Goal: Transaction & Acquisition: Book appointment/travel/reservation

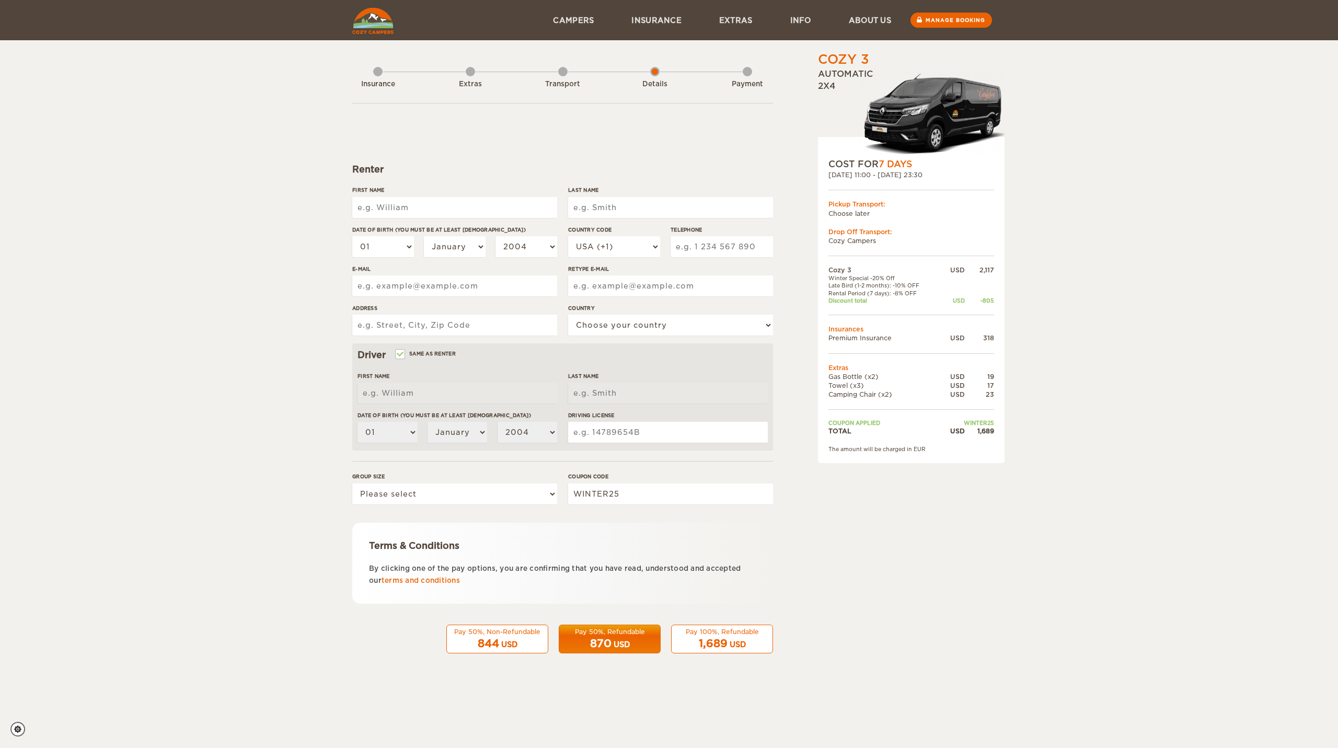
click at [449, 210] on input "First Name" at bounding box center [454, 207] width 205 height 21
type input "Sonal"
type input "Samal"
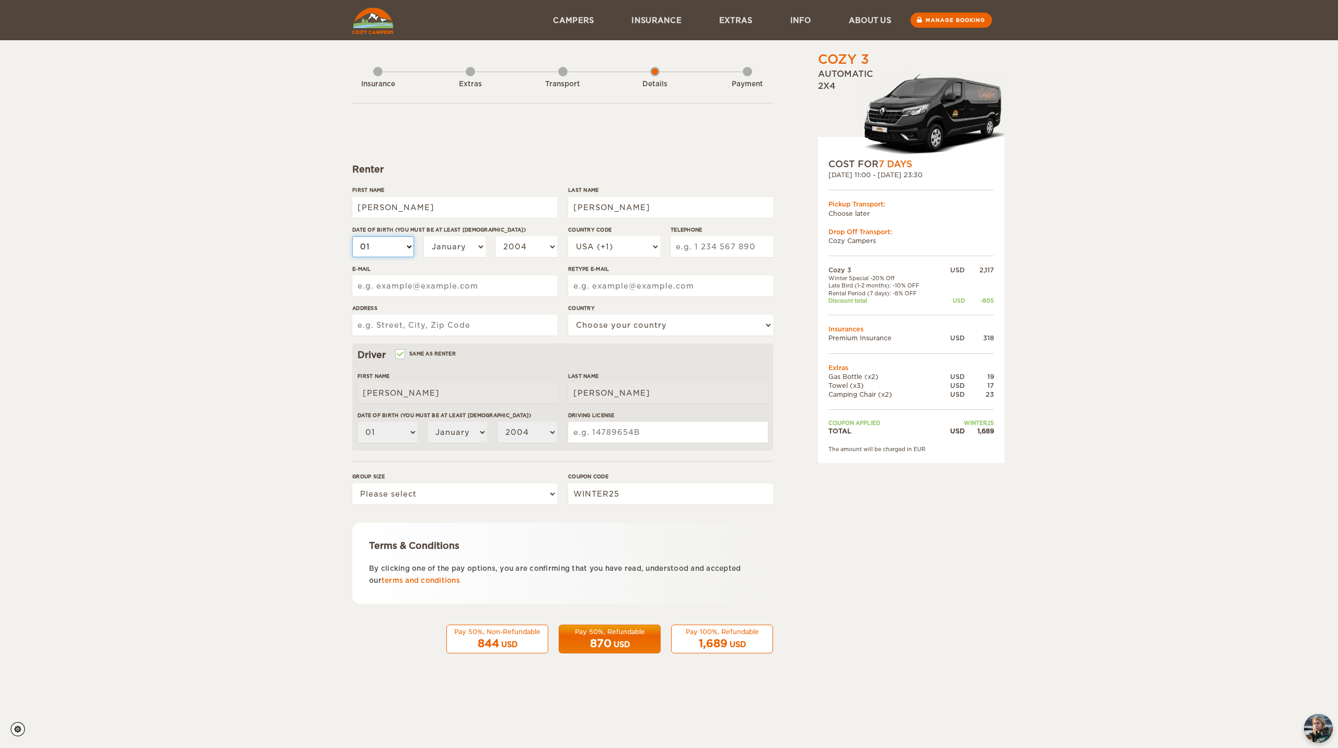
click at [400, 243] on select "01 02 03 04 05 06 07 08 09 10 11 12 13 14 15 16 17 18 19 20 21 22 23 24 25 26 2…" at bounding box center [383, 246] width 62 height 21
select select "24"
click at [352, 236] on select "01 02 03 04 05 06 07 08 09 10 11 12 13 14 15 16 17 18 19 20 21 22 23 24 25 26 2…" at bounding box center [383, 246] width 62 height 21
select select "24"
click at [455, 249] on select "January February March April May June July August September October November De…" at bounding box center [455, 246] width 62 height 21
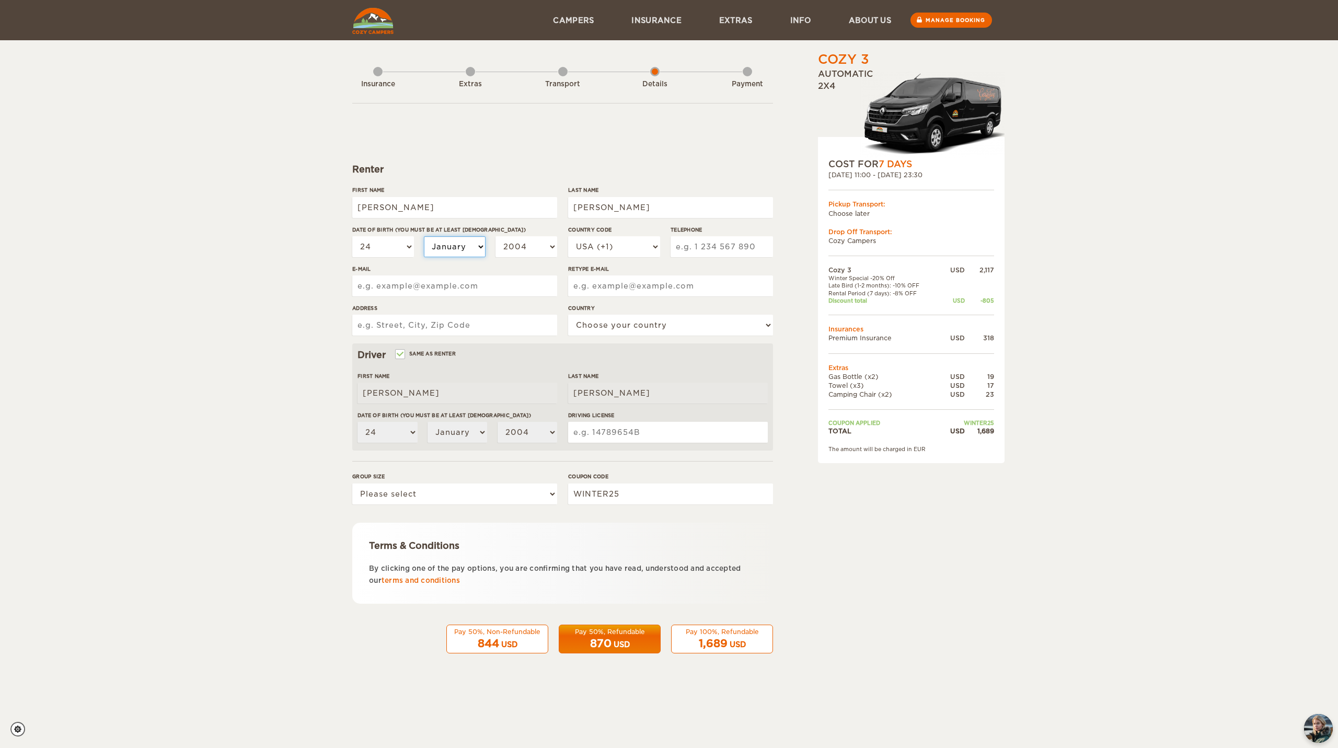
select select "06"
click at [424, 236] on select "January February March April May June July August September October November De…" at bounding box center [455, 246] width 62 height 21
select select "06"
click at [526, 250] on select "2004 2003 2002 2001 2000 1999 1998 1997 1996 1995 1994 1993 1992 1991 1990 1989…" at bounding box center [527, 246] width 62 height 21
select select "1999"
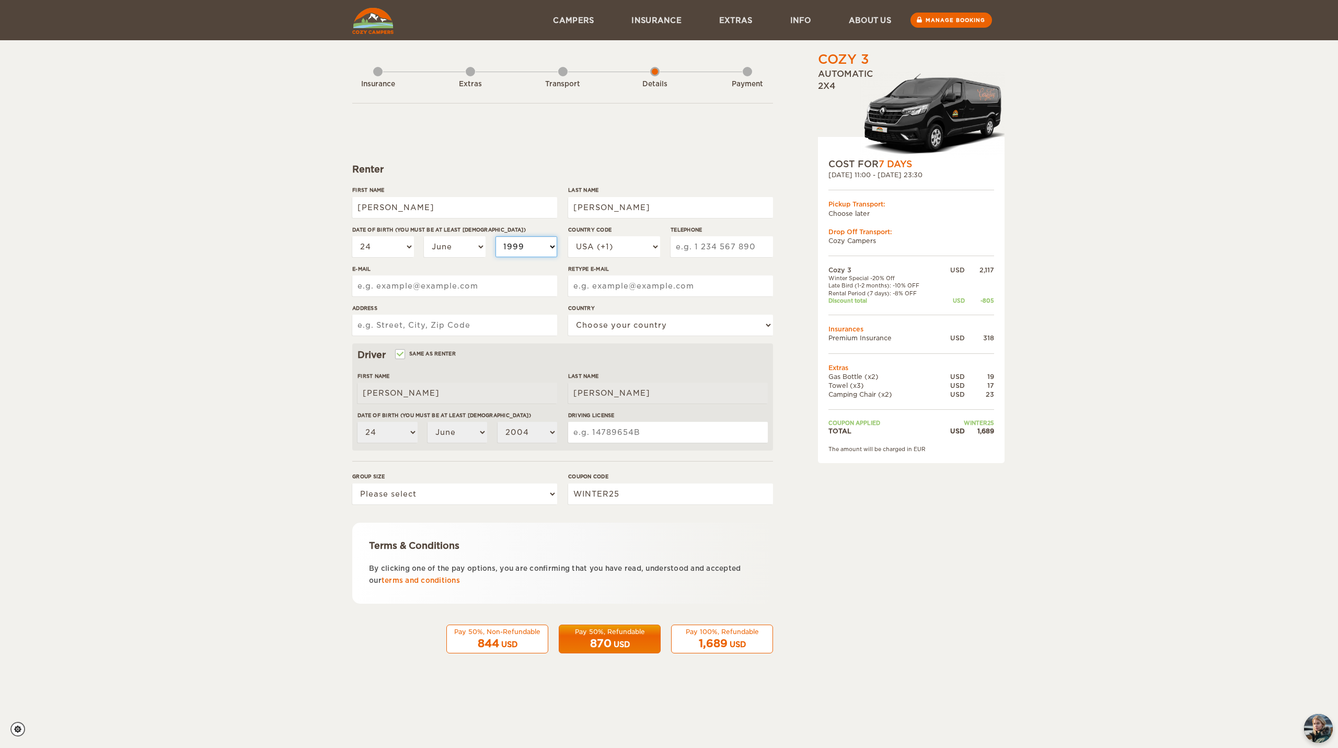
click at [496, 236] on select "2004 2003 2002 2001 2000 1999 1998 1997 1996 1995 1994 1993 1992 1991 1990 1989…" at bounding box center [527, 246] width 62 height 21
select select "1999"
click at [697, 253] on input "Telephone" at bounding box center [722, 246] width 102 height 21
type input "8325382907"
click at [462, 286] on input "E-mail" at bounding box center [454, 286] width 205 height 21
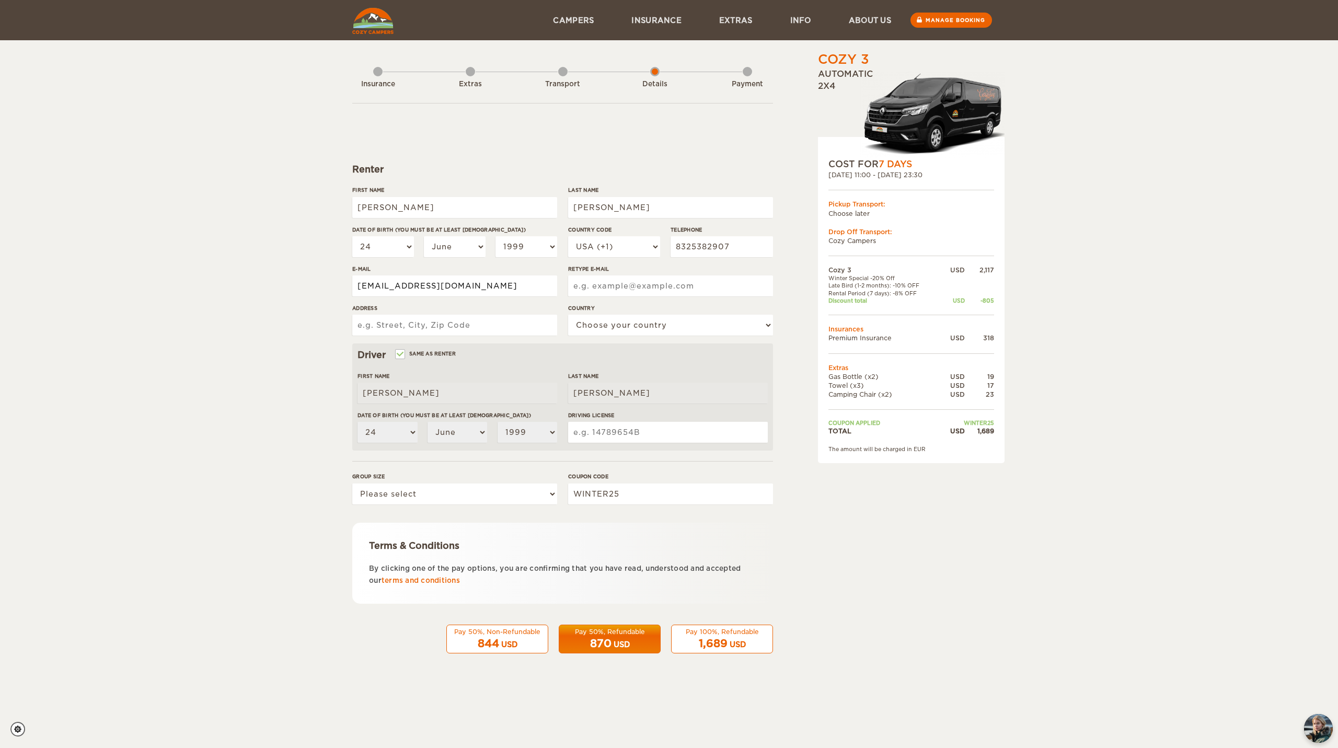
type input "ssamal9@gmail.com"
click at [511, 325] on input "Address" at bounding box center [454, 325] width 205 height 21
type input "8213 Meadow Rd, Dallas, 75231"
click at [654, 320] on select "Choose your country United States United Kingdom Germany Afghanistan Albania Al…" at bounding box center [670, 325] width 205 height 21
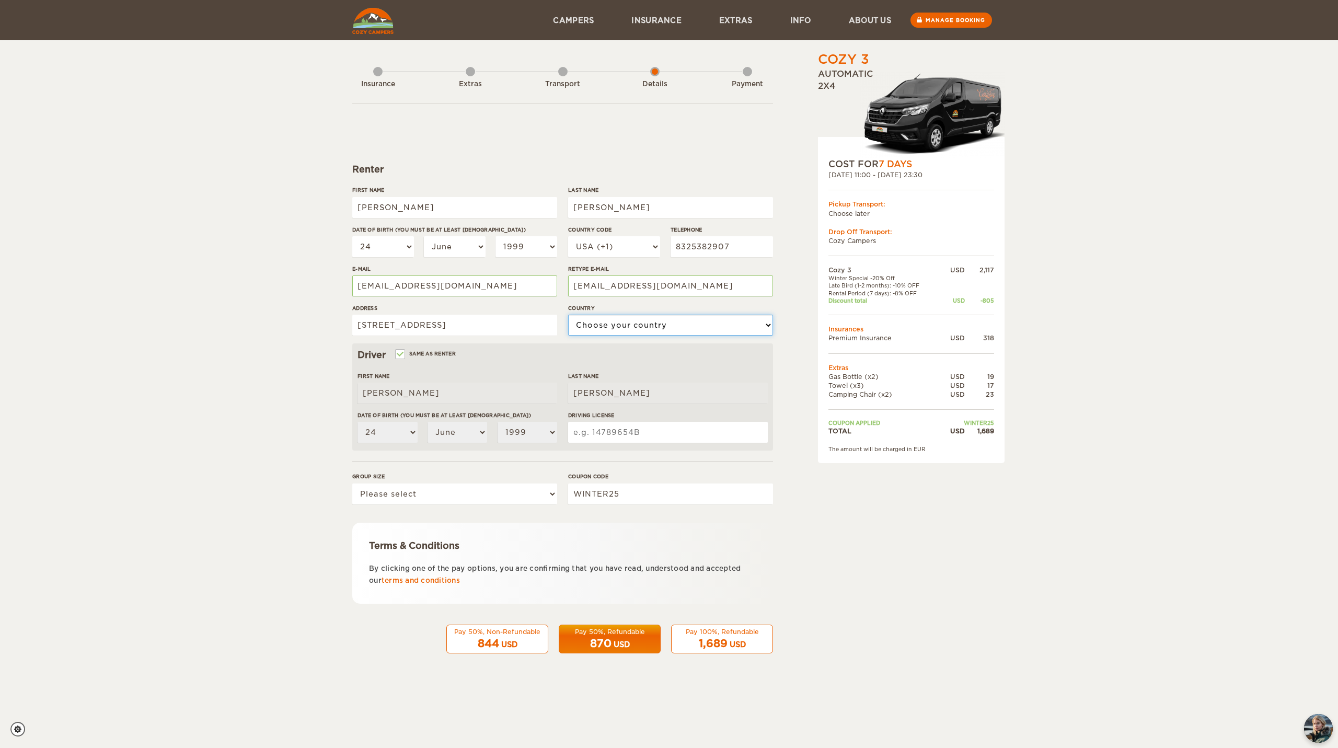
select select "222"
click at [568, 315] on select "Choose your country United States United Kingdom Germany Afghanistan Albania Al…" at bounding box center [670, 325] width 205 height 21
click at [613, 427] on input "Driving License" at bounding box center [668, 432] width 200 height 21
type input "41227414"
click at [418, 499] on select "Please select 1 2 3" at bounding box center [454, 494] width 205 height 21
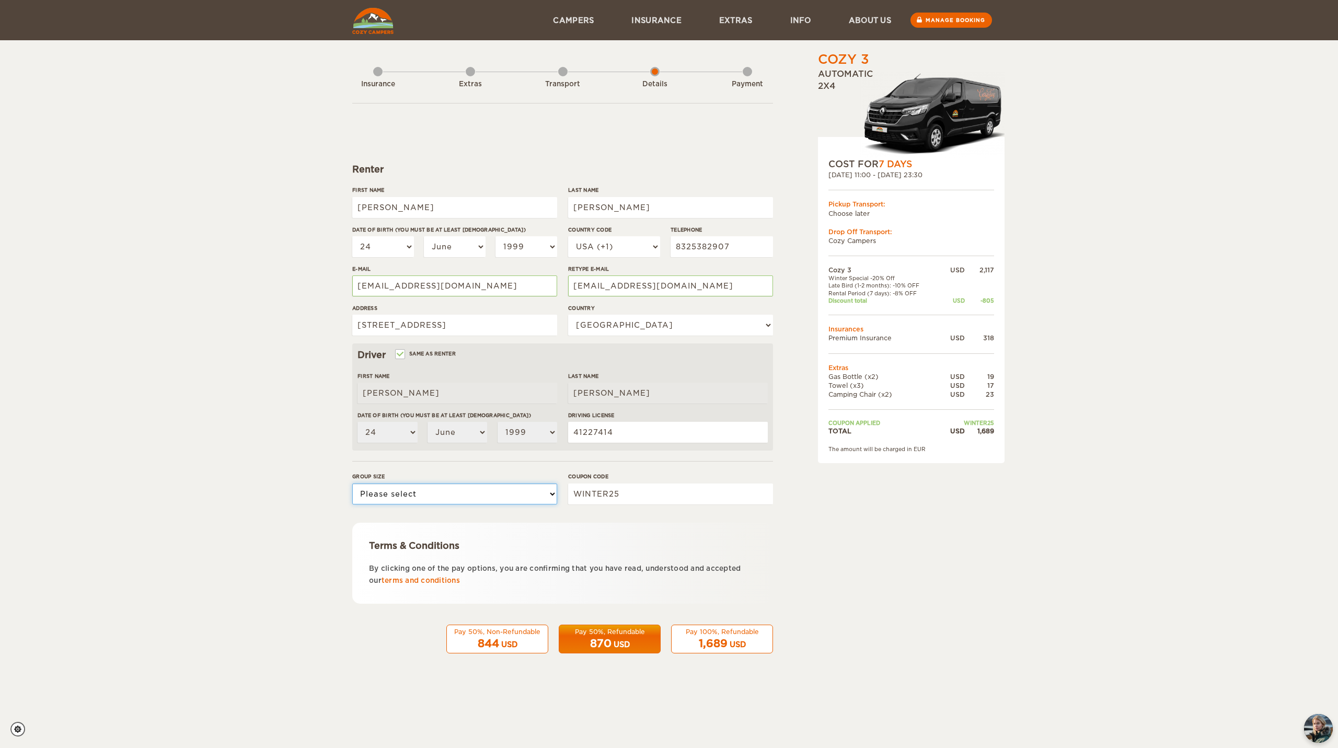
select select "2"
click at [352, 484] on select "Please select 1 2 3" at bounding box center [454, 494] width 205 height 21
click at [734, 641] on div "USD" at bounding box center [738, 644] width 16 height 10
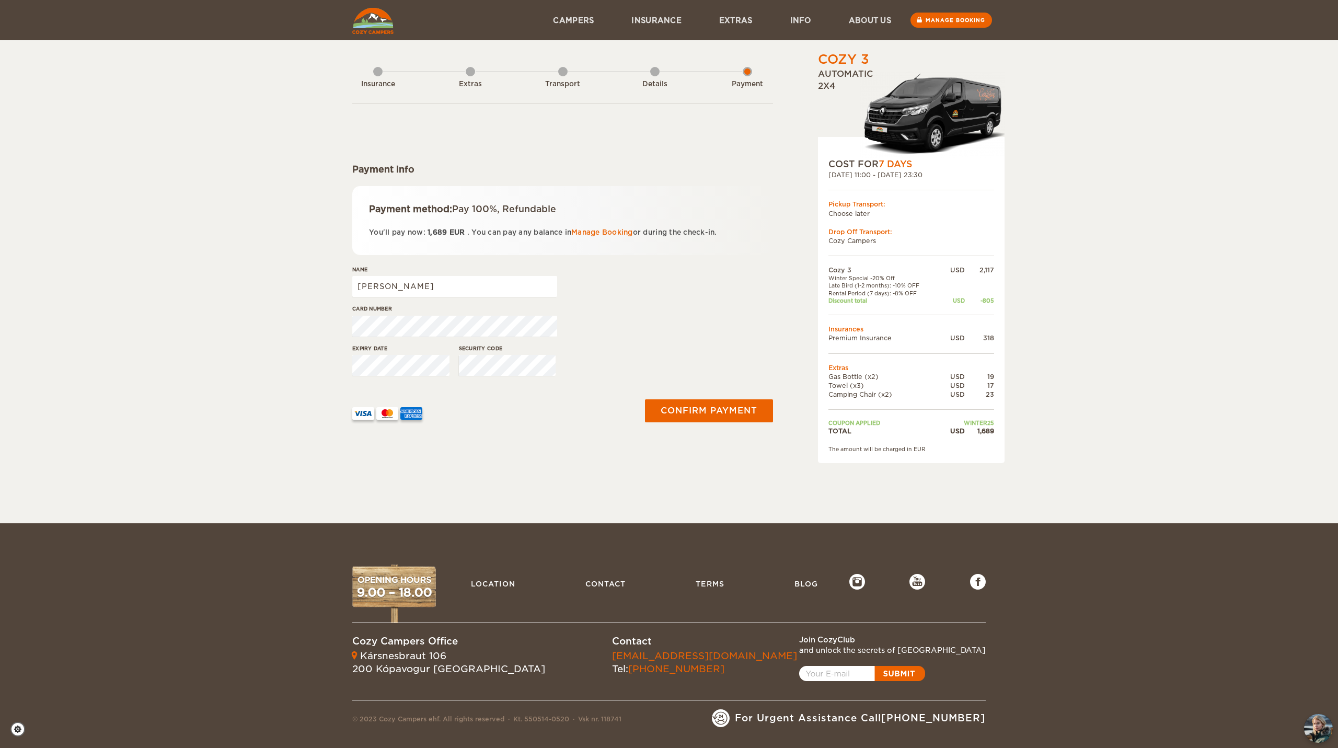
click at [706, 358] on div "Expiry date Security code" at bounding box center [562, 364] width 421 height 39
click at [718, 412] on button "Confirm payment" at bounding box center [709, 411] width 132 height 24
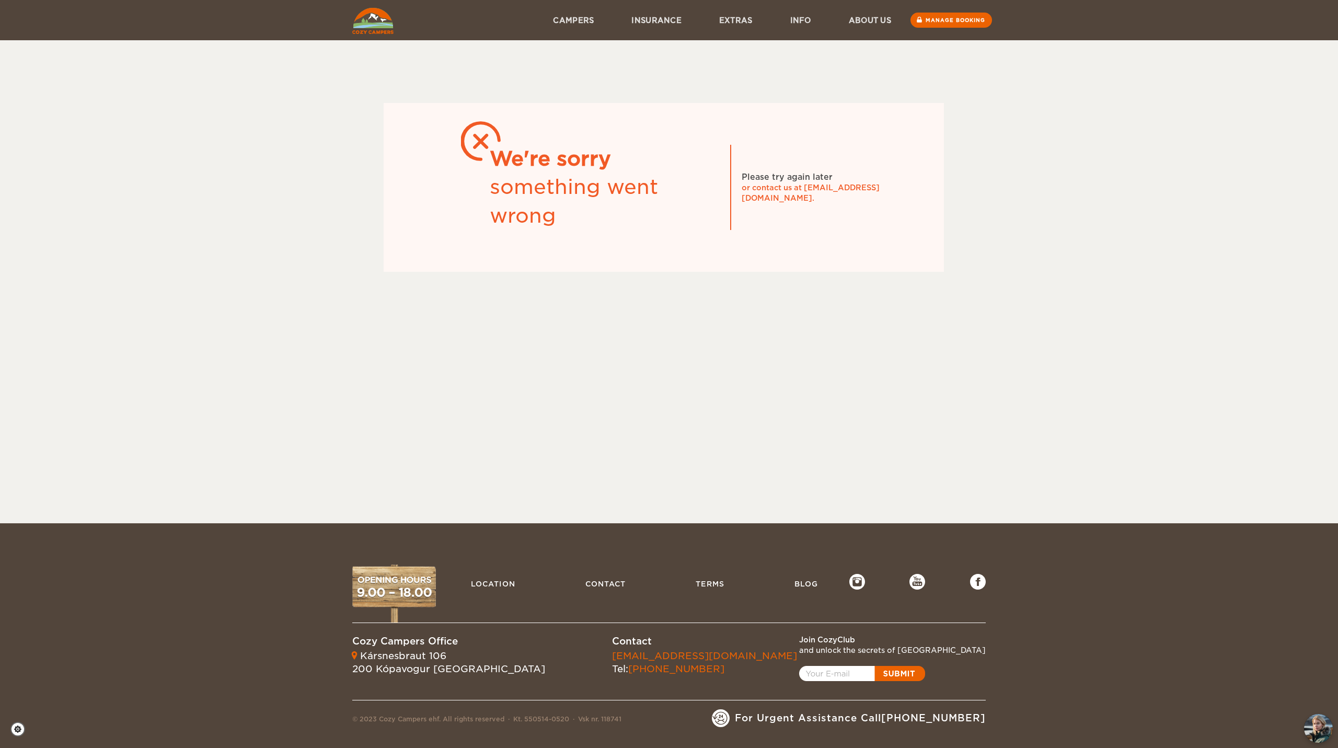
click at [1253, 635] on footer "Location Contact Terms Blog Cozy Campers Office Kársnesbraut 106 200 Kópavogur …" at bounding box center [669, 635] width 1338 height 225
click at [68, 258] on div "We're sorry something went wrong Please try again later or contact us at info@c…" at bounding box center [669, 141] width 1338 height 282
click at [68, 432] on div "Skip to content Menu Campers Premium 4×4 Iceland Campers Standard Campers Budge…" at bounding box center [669, 261] width 1338 height 523
click at [101, 244] on div "We're sorry something went wrong Please try again later or contact us at info@c…" at bounding box center [669, 141] width 1338 height 282
click at [55, 635] on footer "Location Contact Terms Blog Cozy Campers Office Kársnesbraut 106 200 Kópavogur …" at bounding box center [669, 635] width 1338 height 225
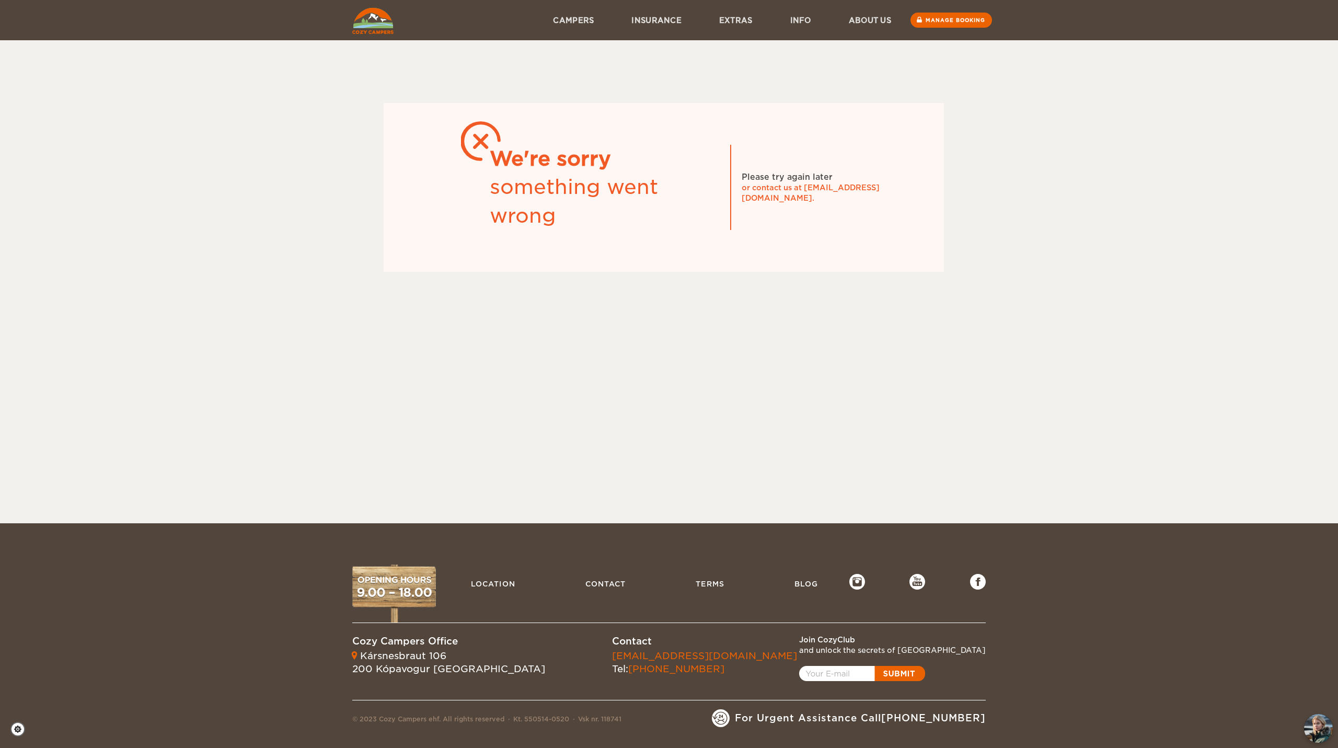
drag, startPoint x: 1294, startPoint y: 246, endPoint x: 1281, endPoint y: 210, distance: 38.9
click at [1294, 246] on div "We're sorry something went wrong Please try again later or contact us at info@c…" at bounding box center [669, 141] width 1338 height 282
